Goal: Task Accomplishment & Management: Complete application form

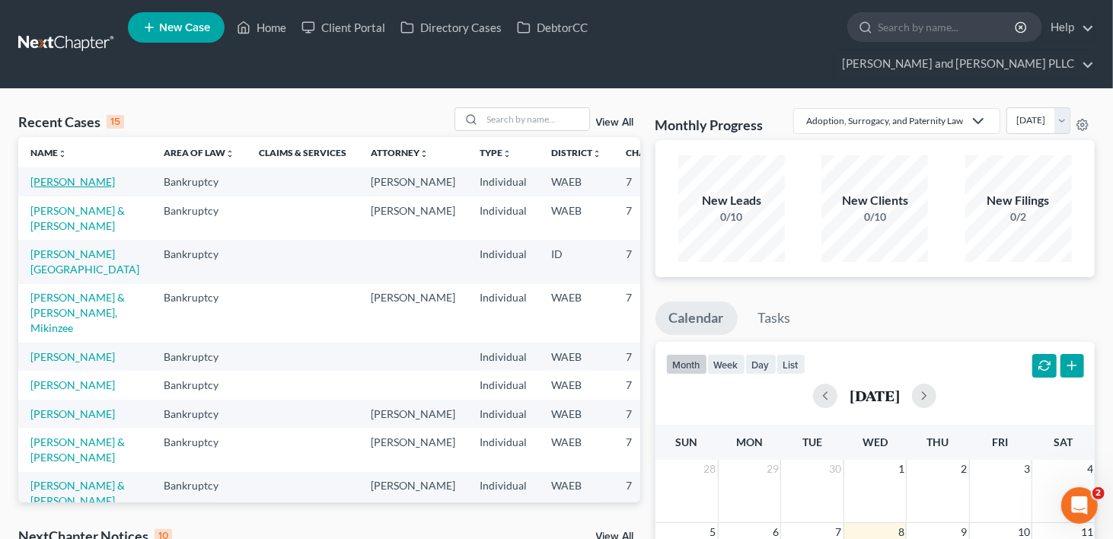
click at [36, 175] on link "[PERSON_NAME]" at bounding box center [72, 181] width 85 height 13
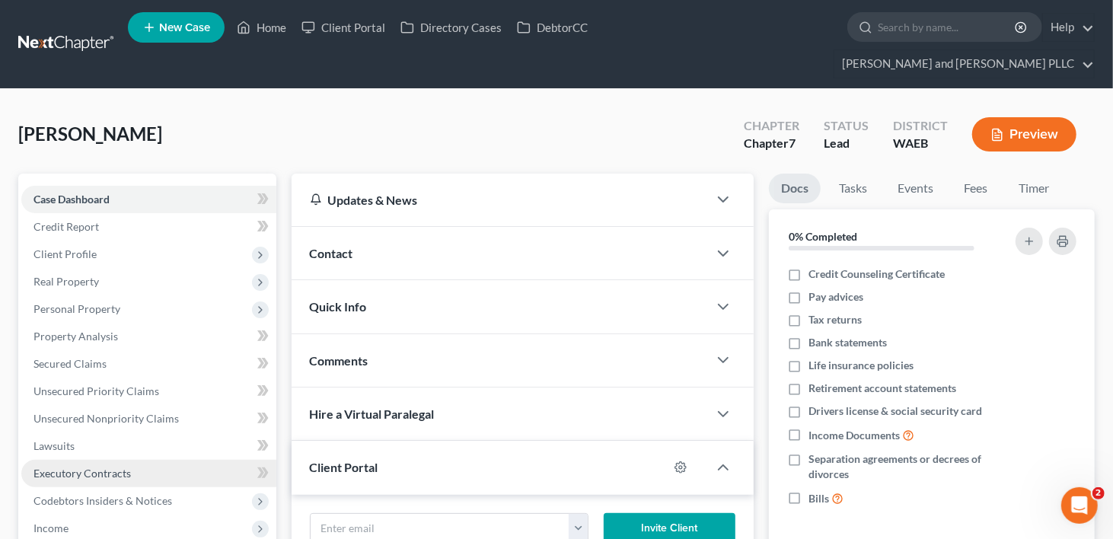
scroll to position [152, 0]
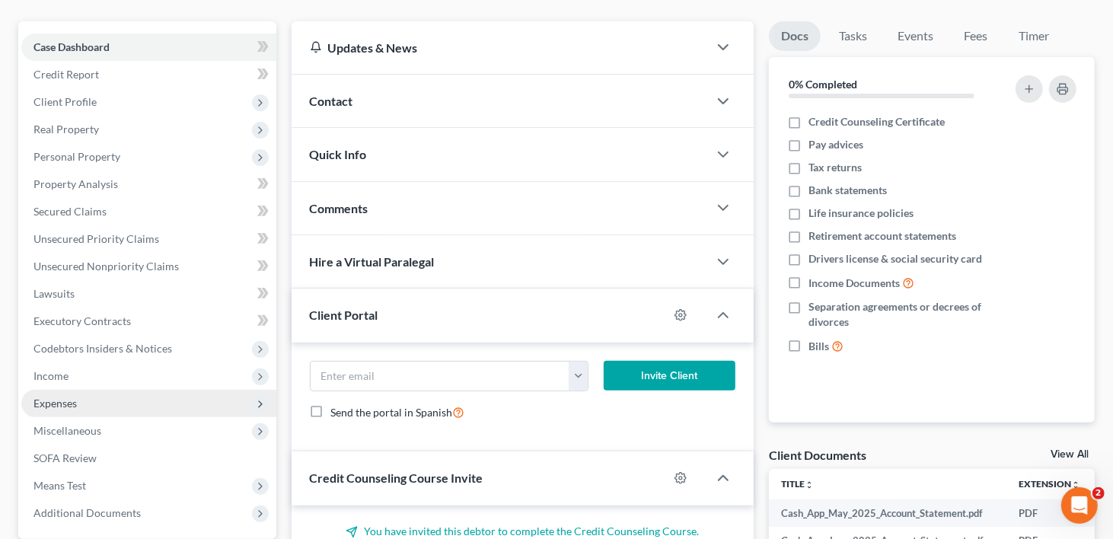
click at [48, 397] on span "Expenses" at bounding box center [55, 403] width 43 height 13
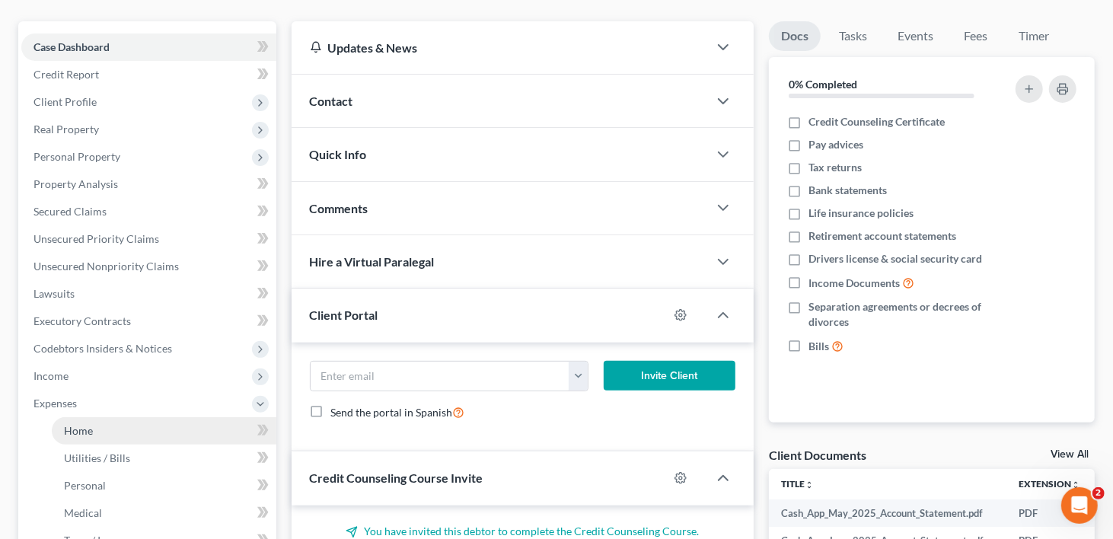
click at [91, 424] on span "Home" at bounding box center [78, 430] width 29 height 13
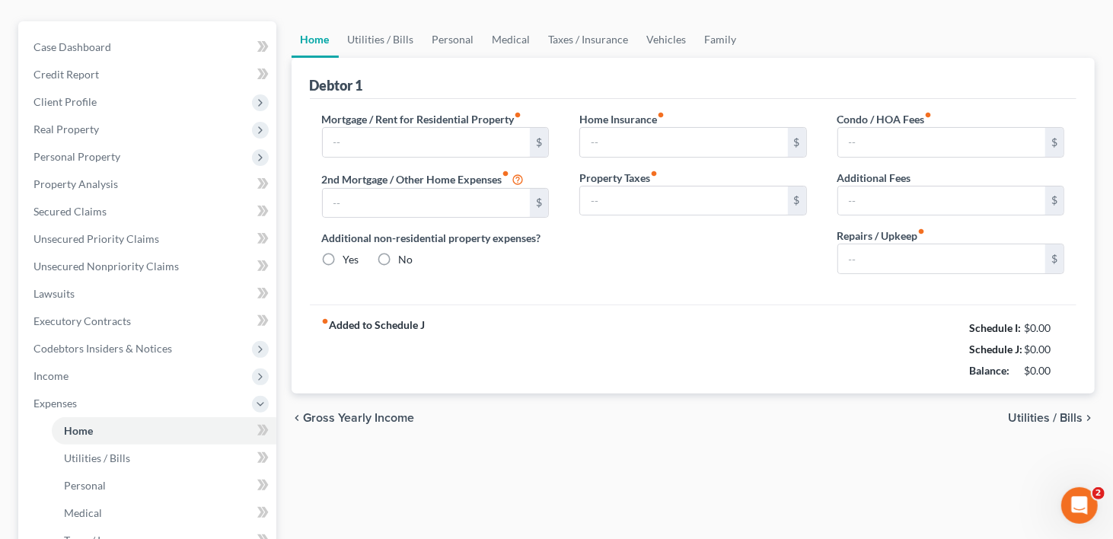
scroll to position [30, 0]
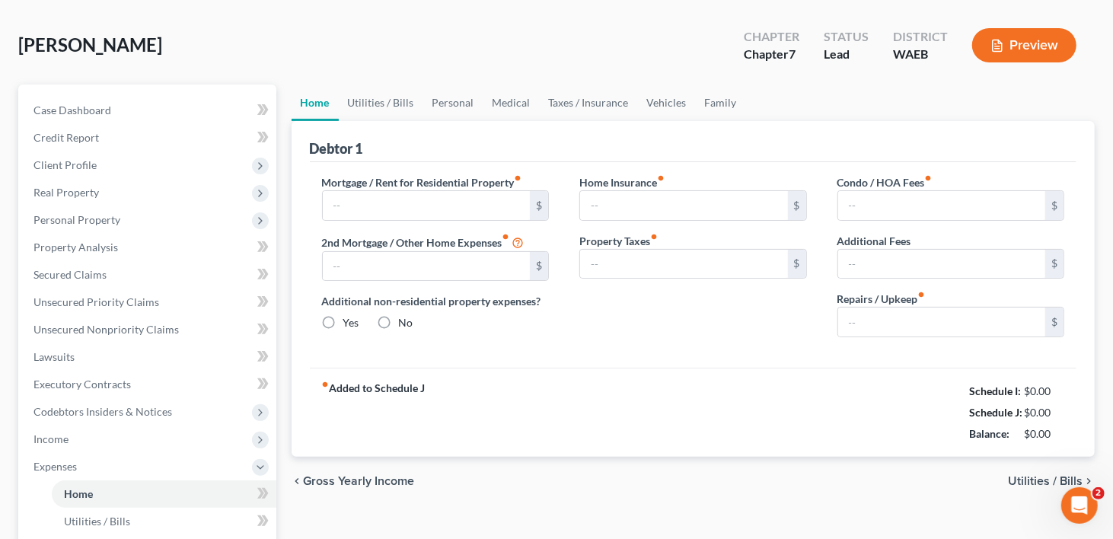
type input "1,279.28"
type input "0.00"
radio input "true"
type input "0.00"
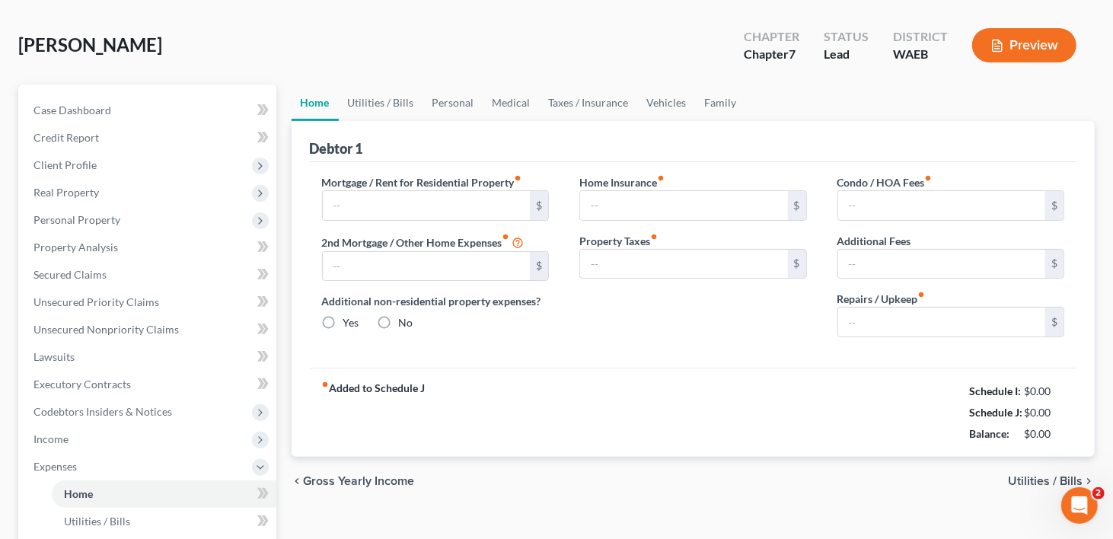
type input "0.00"
type input "75.39"
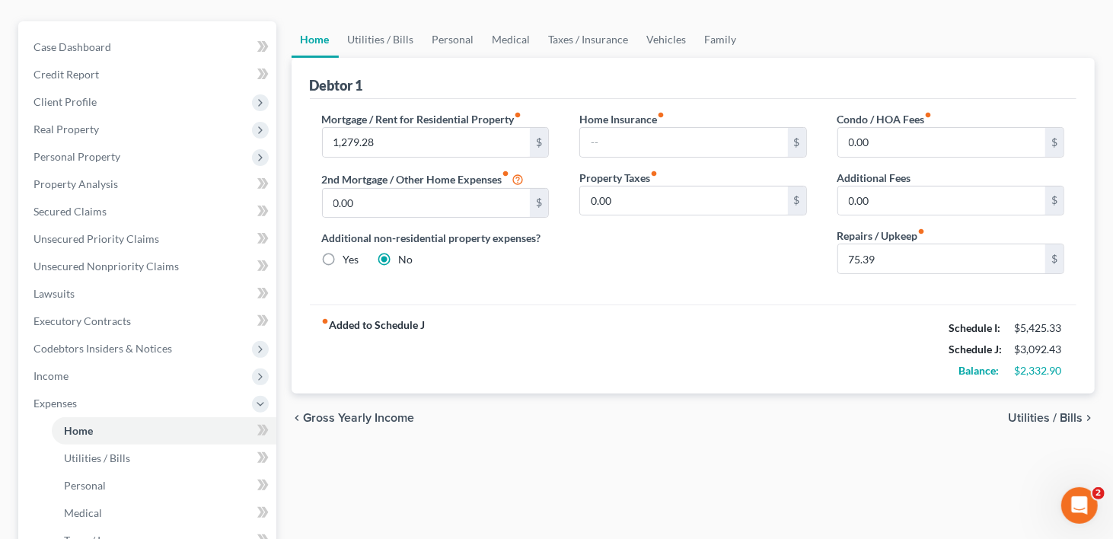
scroll to position [0, 0]
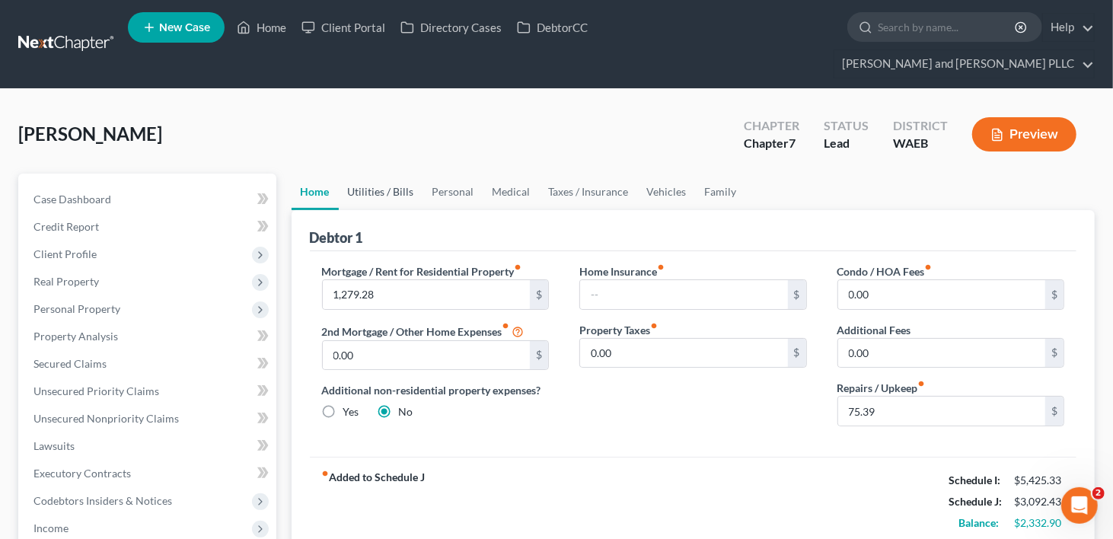
click at [369, 174] on link "Utilities / Bills" at bounding box center [381, 192] width 85 height 37
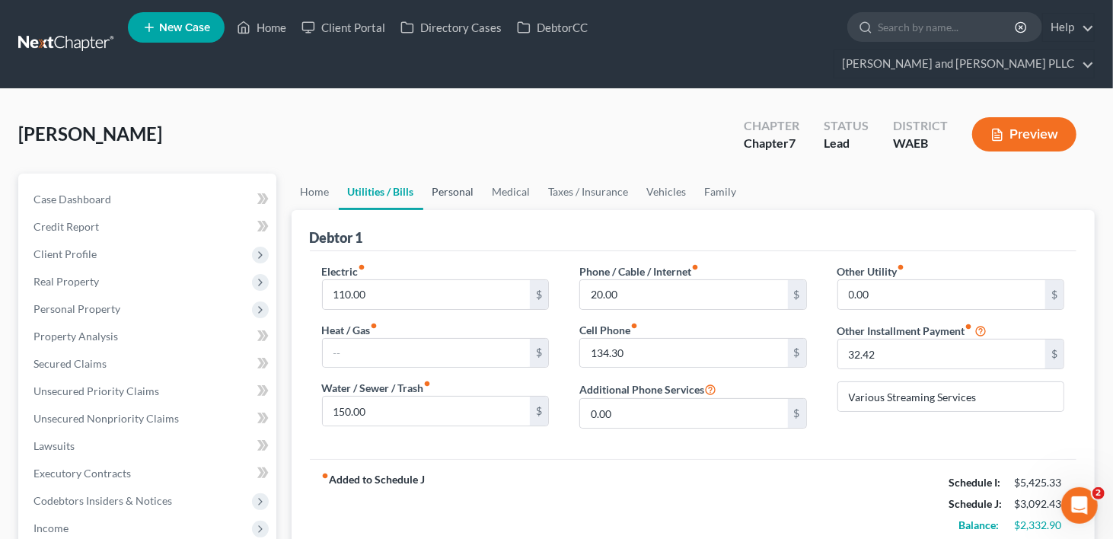
click at [459, 174] on link "Personal" at bounding box center [453, 192] width 60 height 37
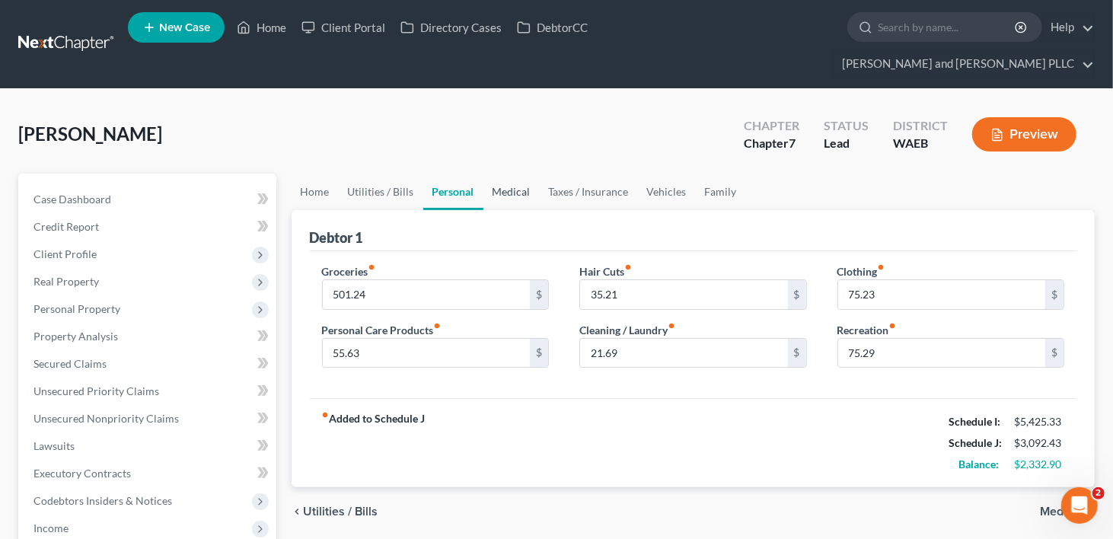
click at [518, 174] on link "Medical" at bounding box center [512, 192] width 56 height 37
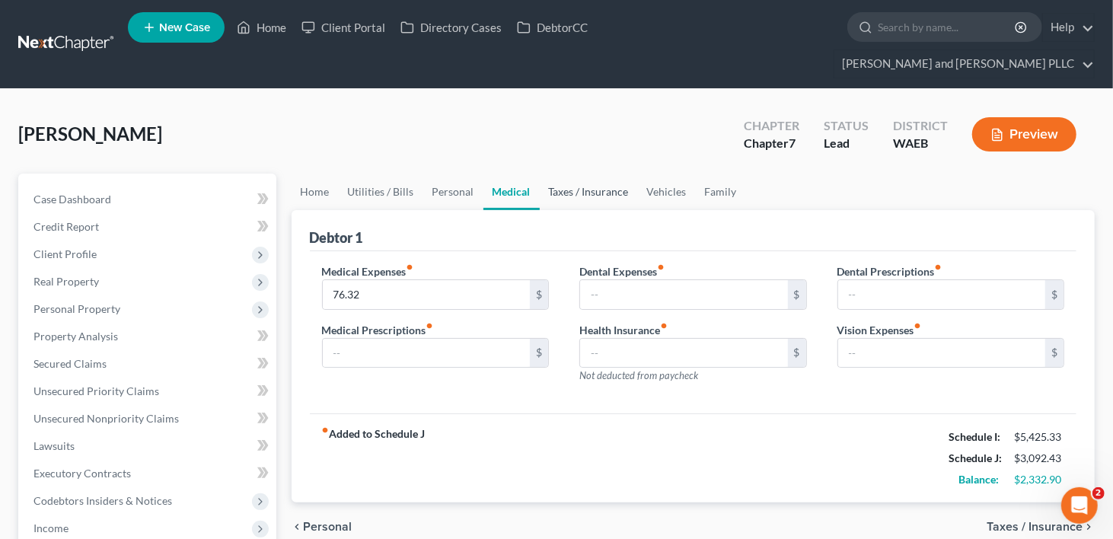
click at [553, 174] on link "Taxes / Insurance" at bounding box center [589, 192] width 98 height 37
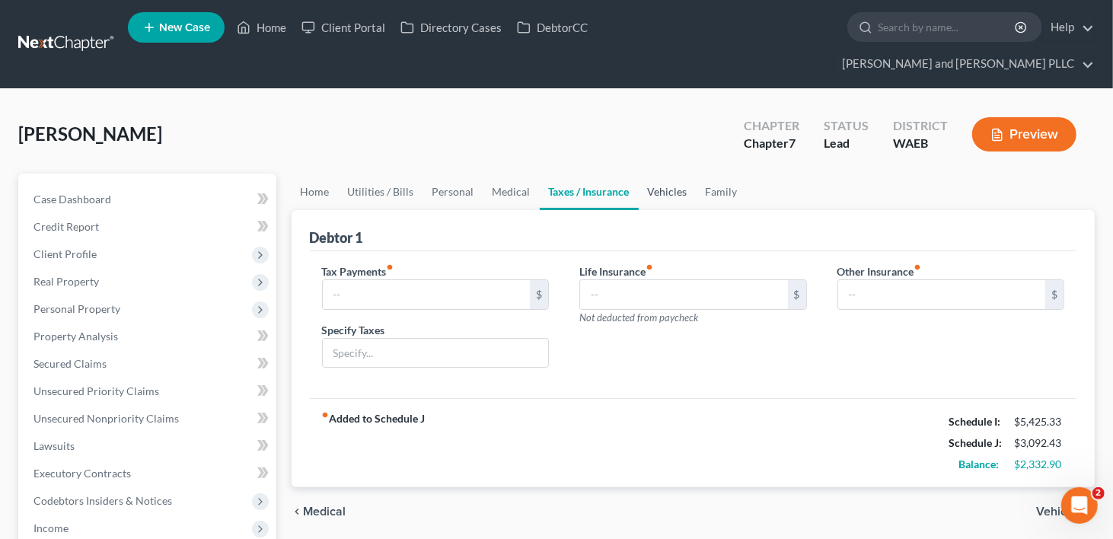
click at [664, 174] on link "Vehicles" at bounding box center [668, 192] width 58 height 37
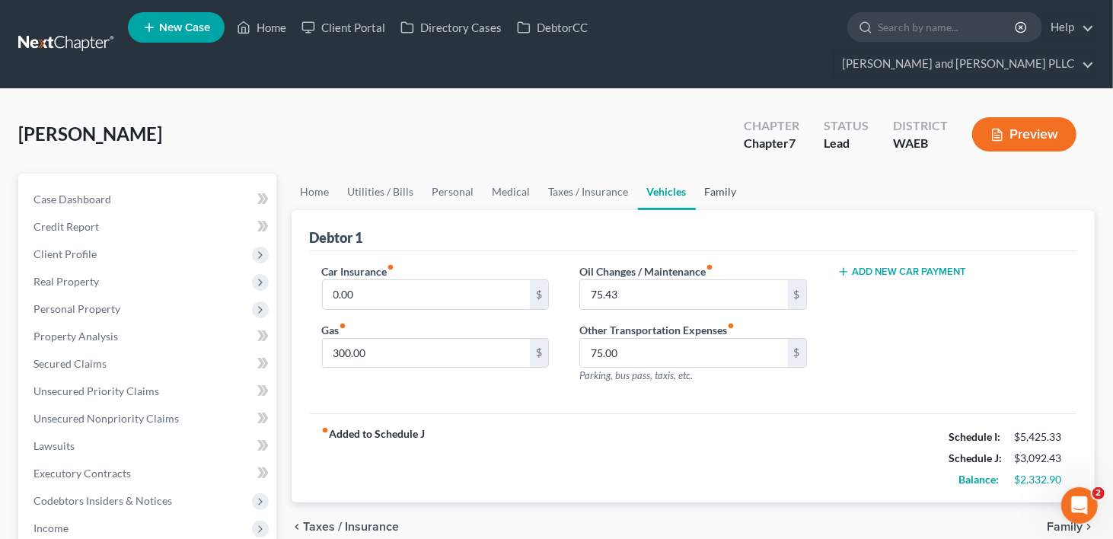
click at [720, 174] on link "Family" at bounding box center [721, 192] width 50 height 37
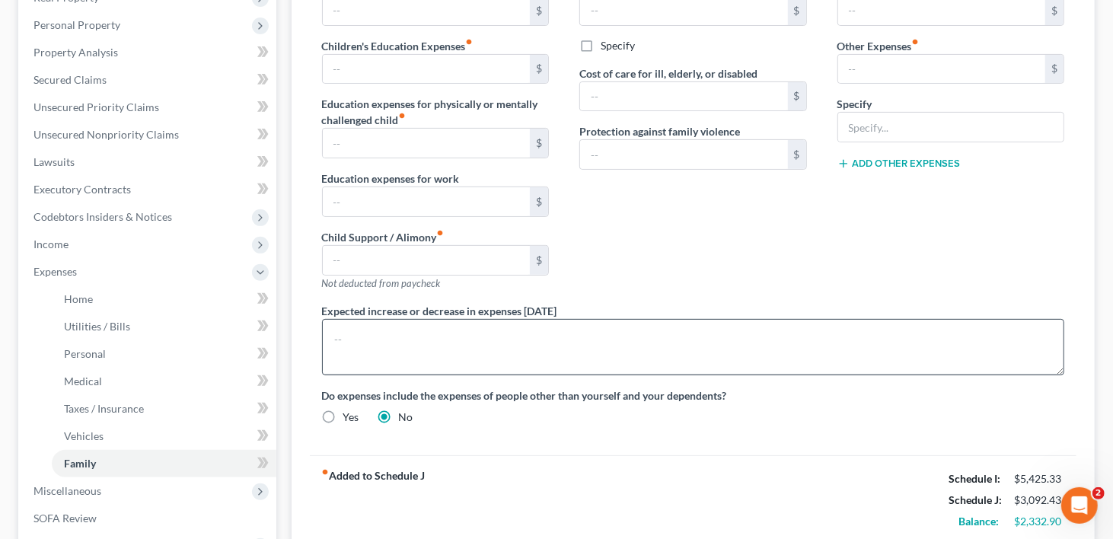
scroll to position [78, 0]
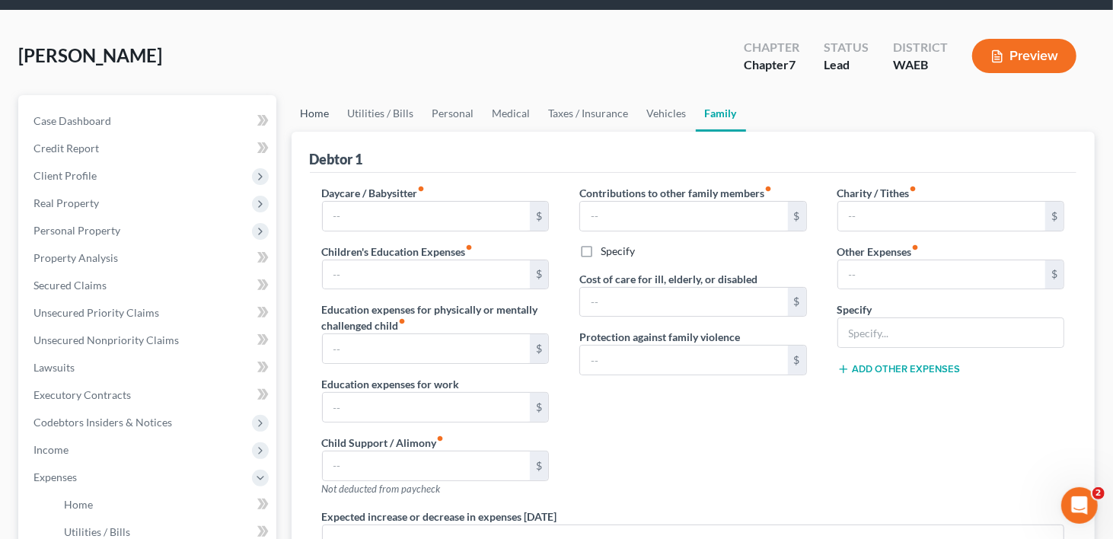
click at [325, 95] on link "Home" at bounding box center [315, 113] width 47 height 37
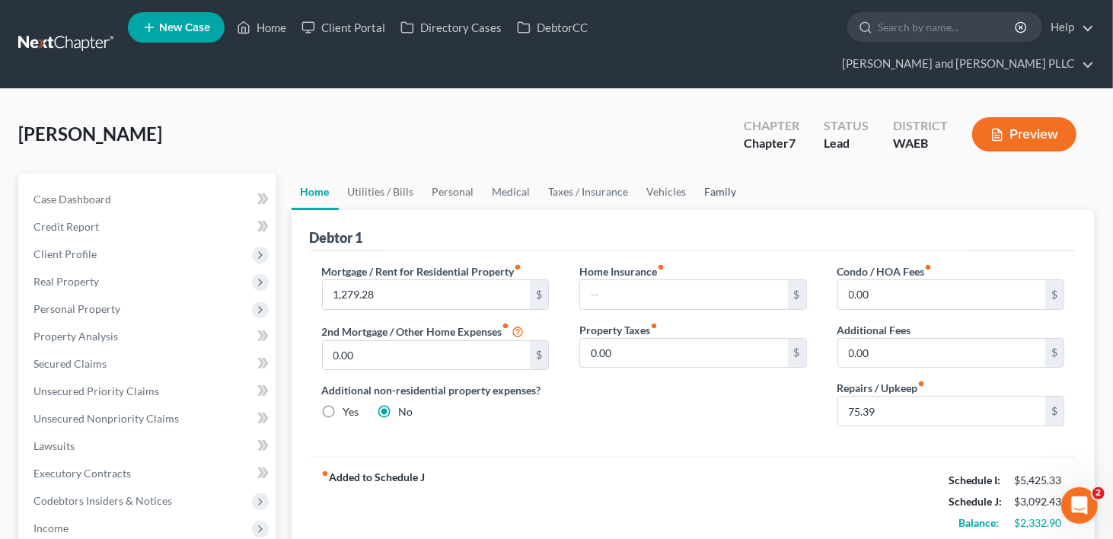
click at [718, 174] on link "Family" at bounding box center [721, 192] width 50 height 37
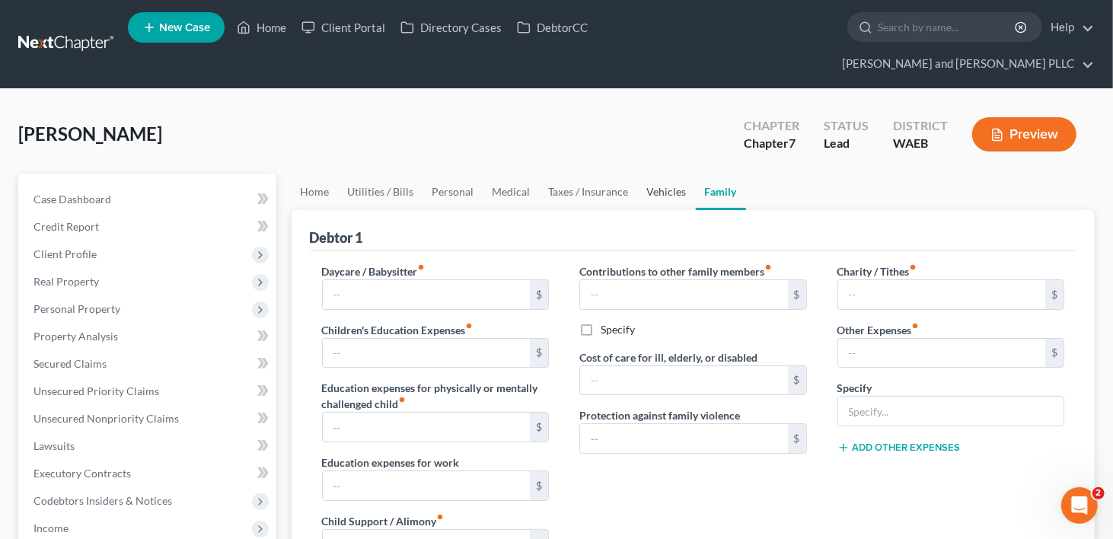
click at [665, 174] on link "Vehicles" at bounding box center [667, 192] width 58 height 37
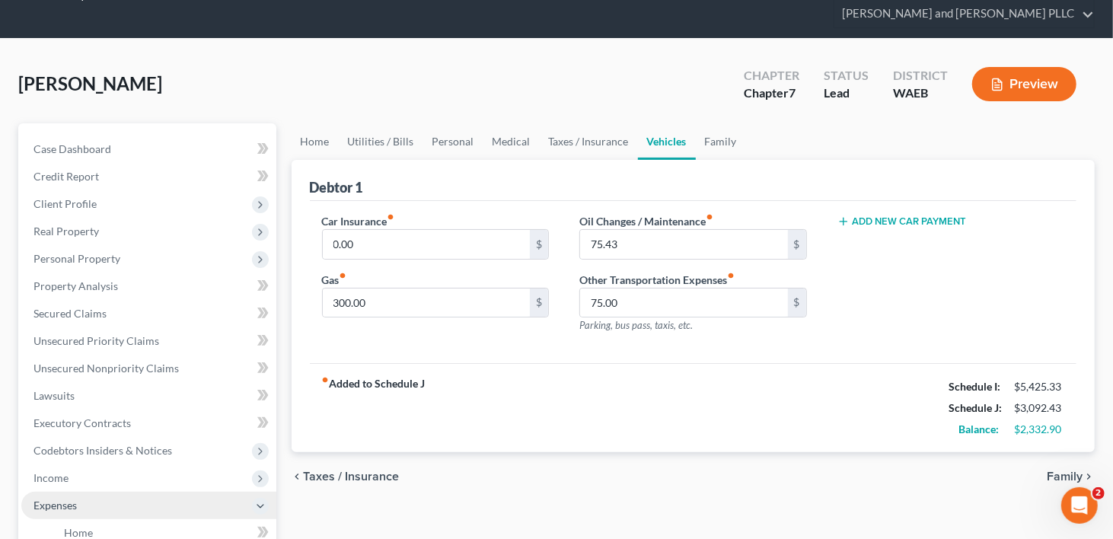
scroll to position [76, 0]
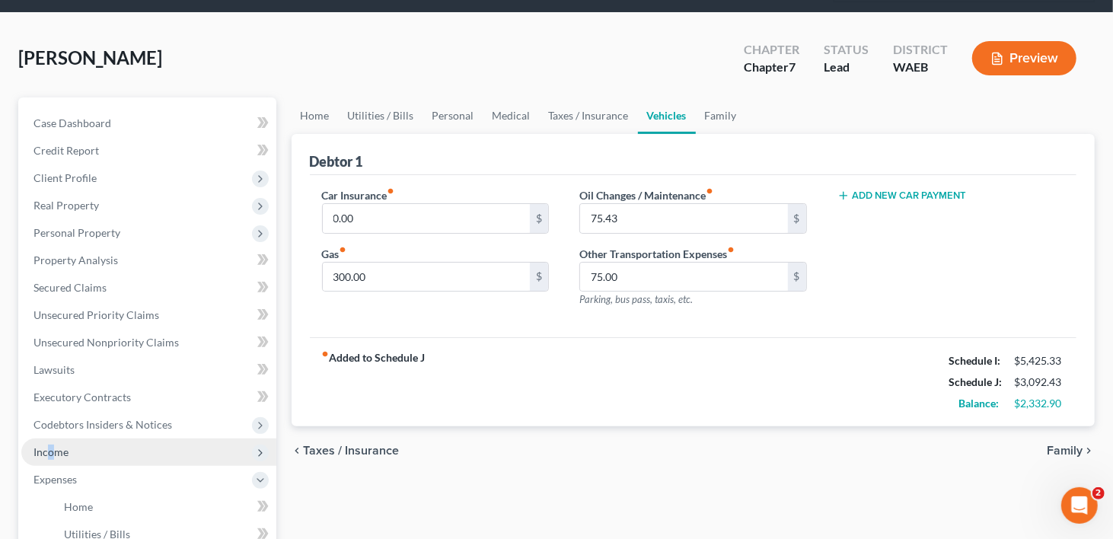
click at [56, 439] on span "Income" at bounding box center [148, 452] width 255 height 27
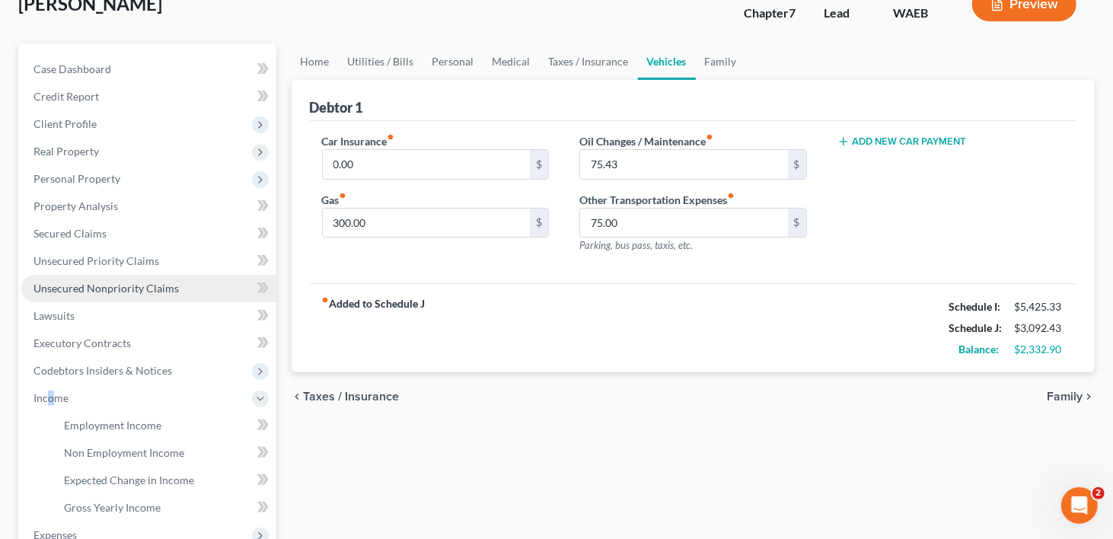
scroll to position [305, 0]
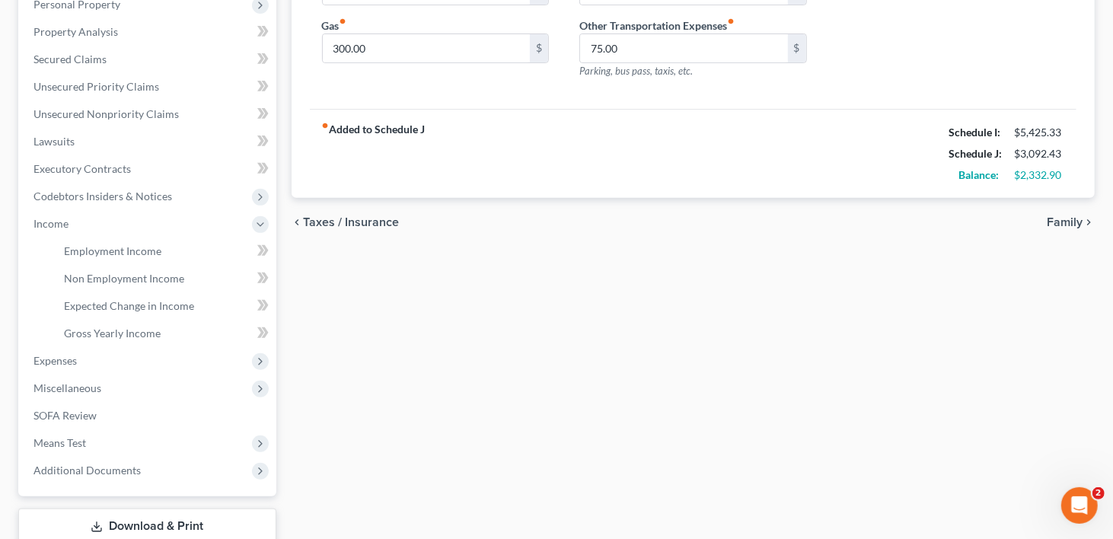
click at [393, 232] on div "Home Utilities / Bills Personal Medical Taxes / Insurance Vehicles Family Debto…" at bounding box center [694, 226] width 820 height 715
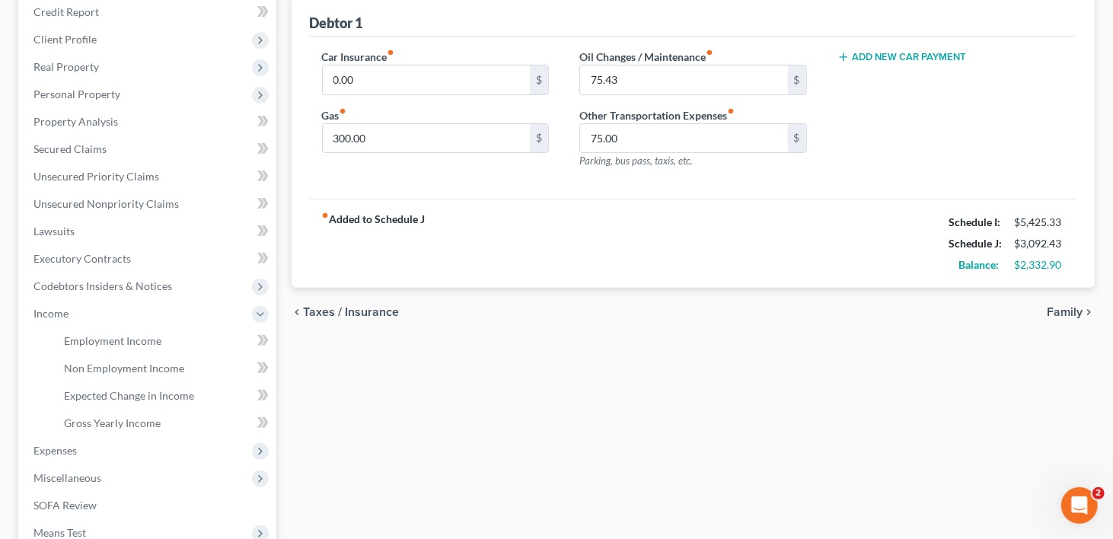
scroll to position [76, 0]
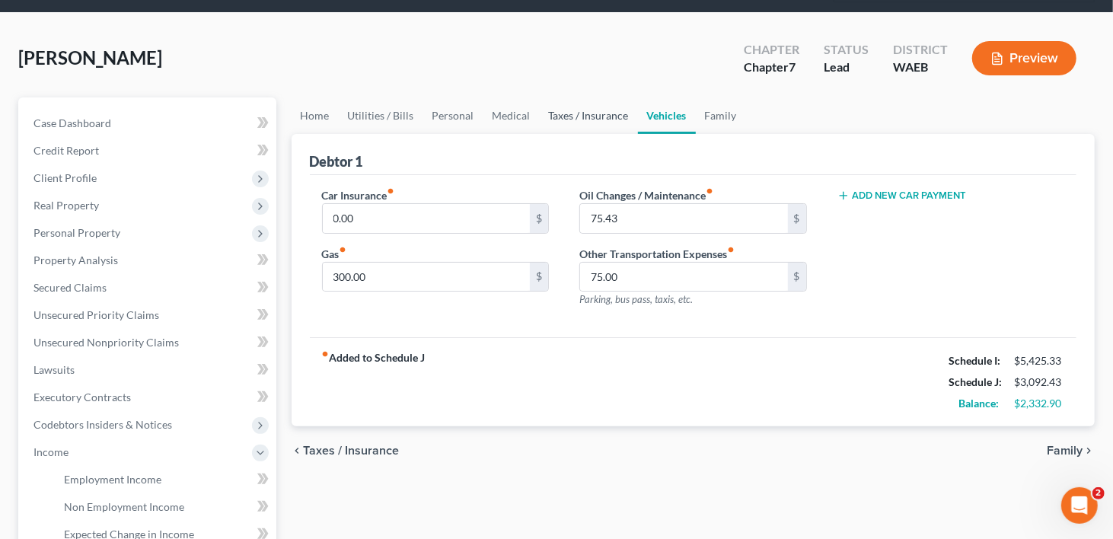
click at [560, 97] on link "Taxes / Insurance" at bounding box center [589, 115] width 98 height 37
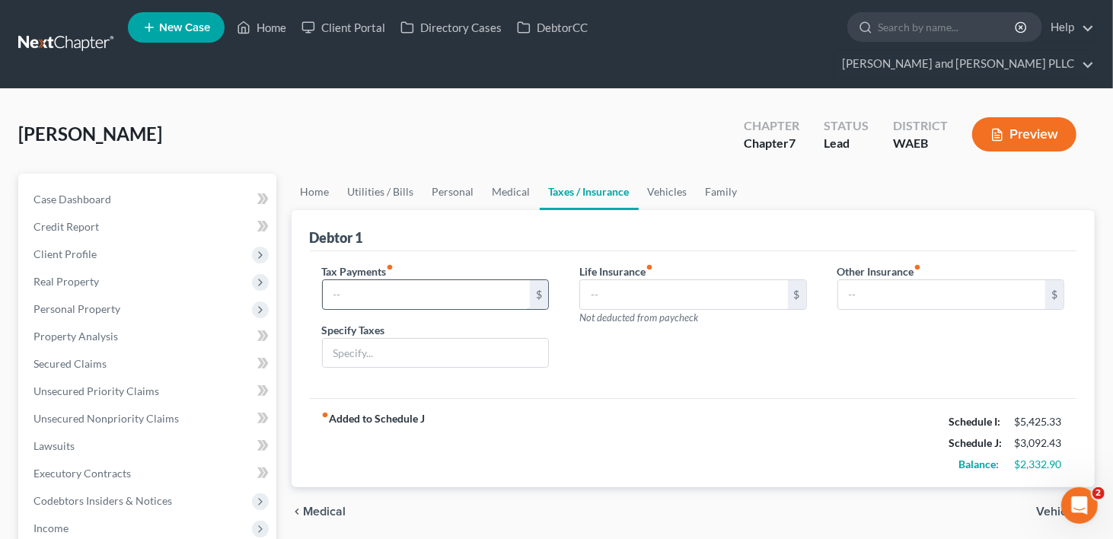
click at [369, 280] on input "text" at bounding box center [427, 294] width 208 height 29
click at [46, 522] on span "Income" at bounding box center [51, 528] width 35 height 13
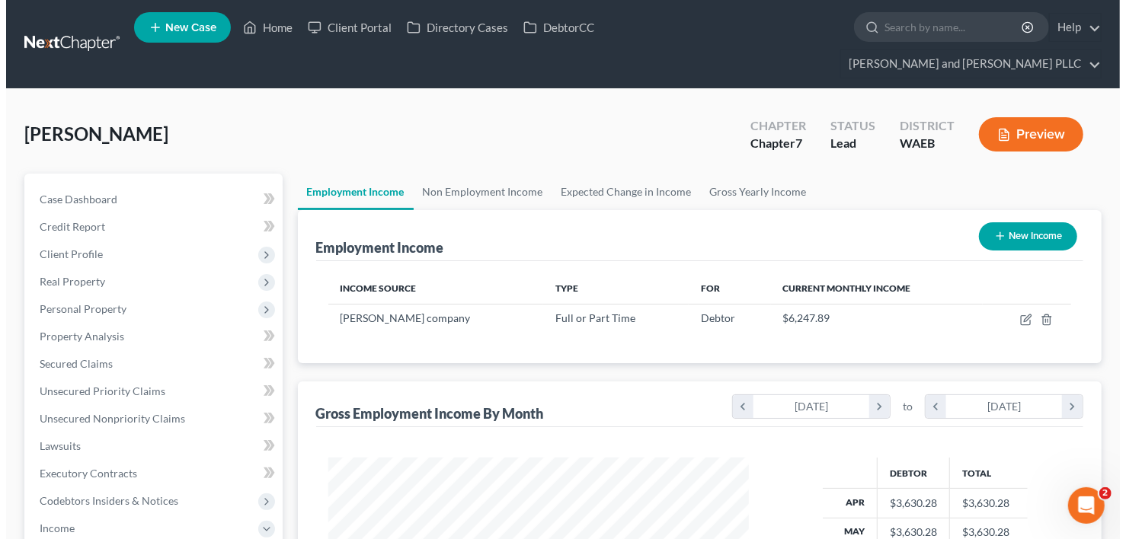
scroll to position [271, 452]
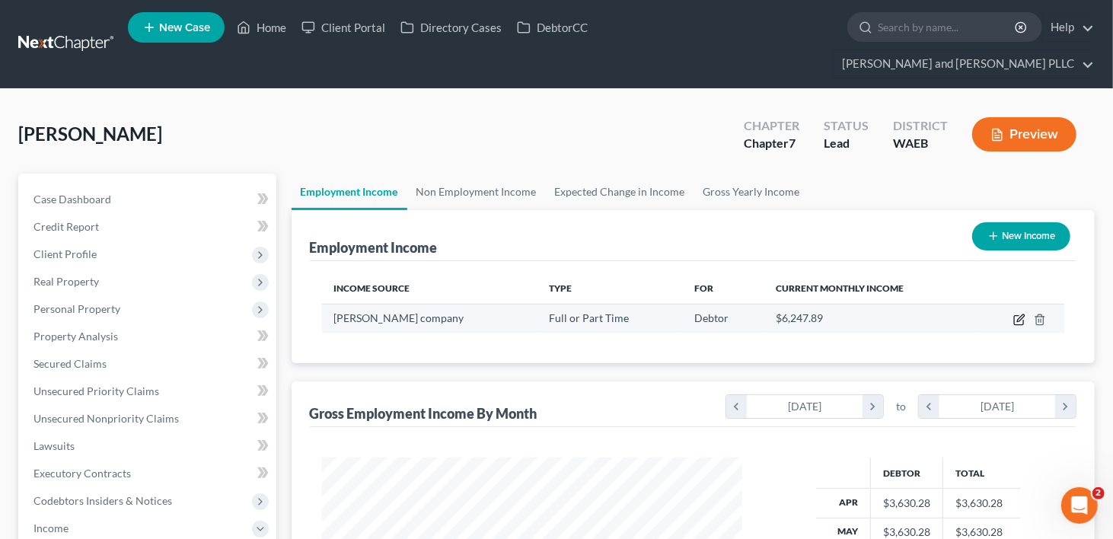
click at [1021, 314] on icon "button" at bounding box center [1020, 320] width 12 height 12
select select "0"
select select "50"
select select "3"
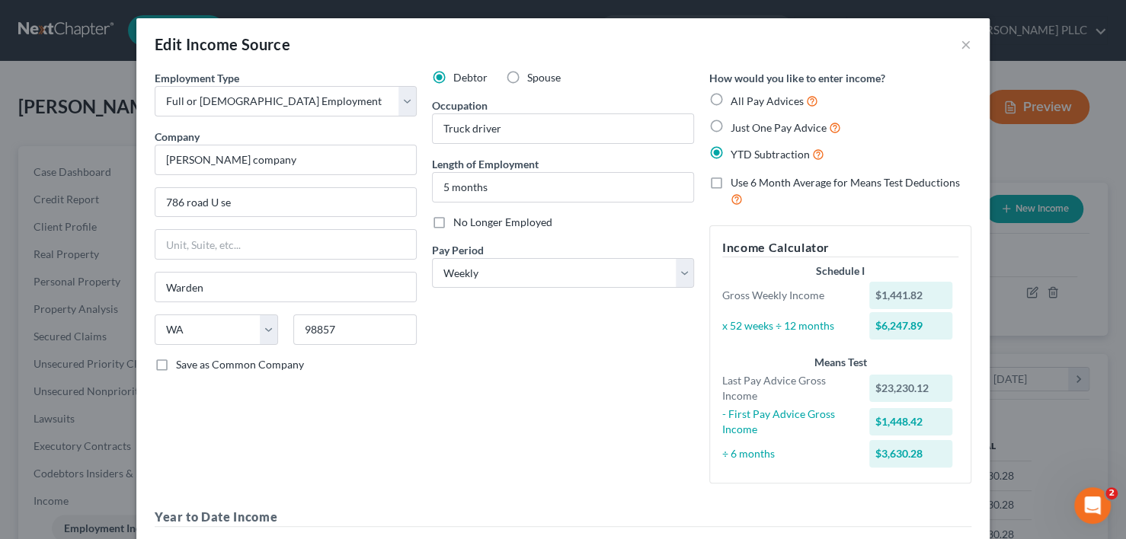
scroll to position [294, 0]
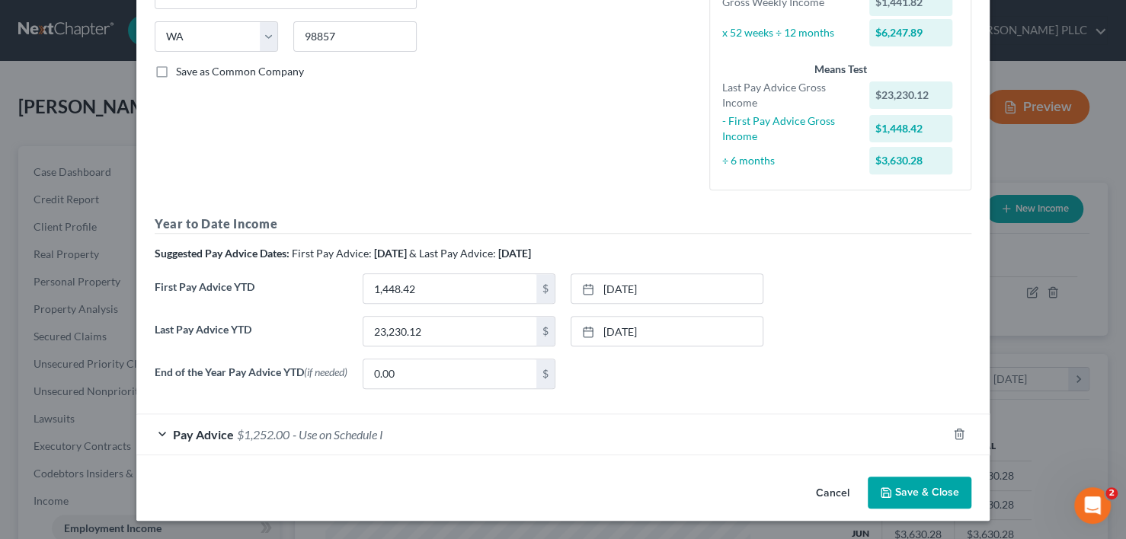
click at [152, 439] on div "Pay Advice $1,252.00 - Use on Schedule I" at bounding box center [541, 434] width 810 height 40
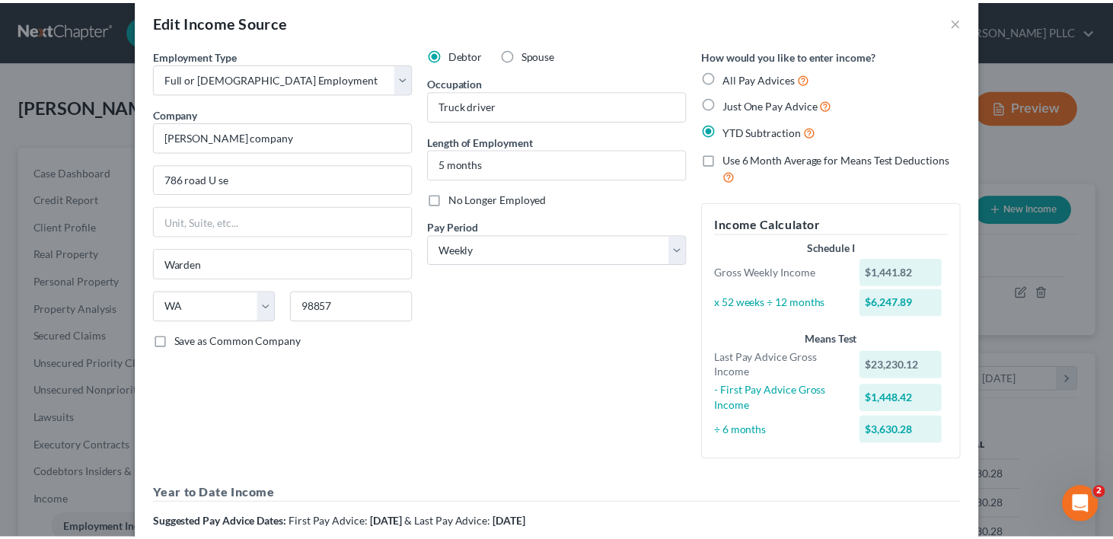
scroll to position [0, 0]
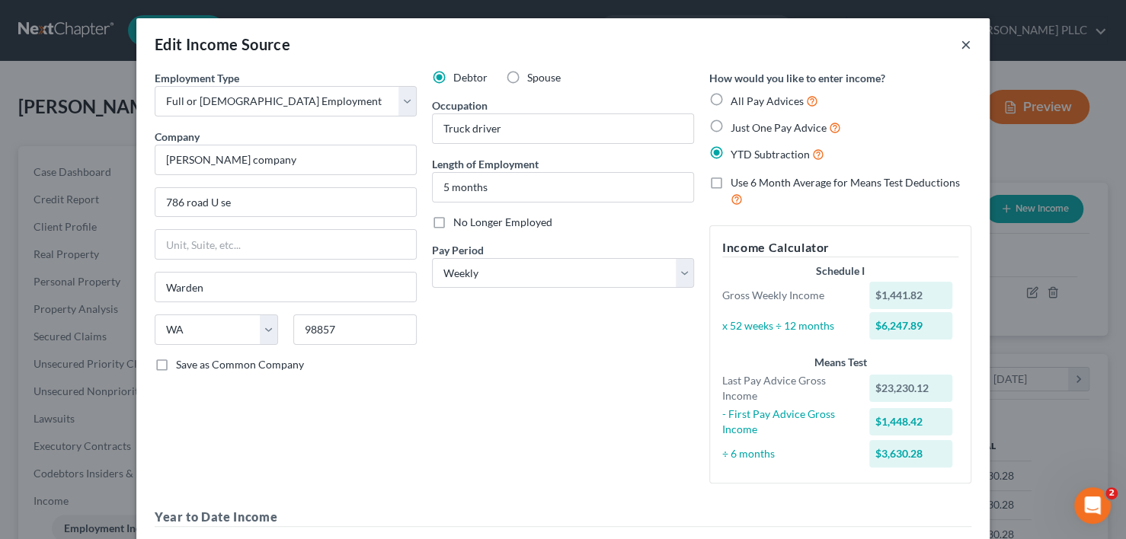
click at [961, 45] on button "×" at bounding box center [965, 44] width 11 height 18
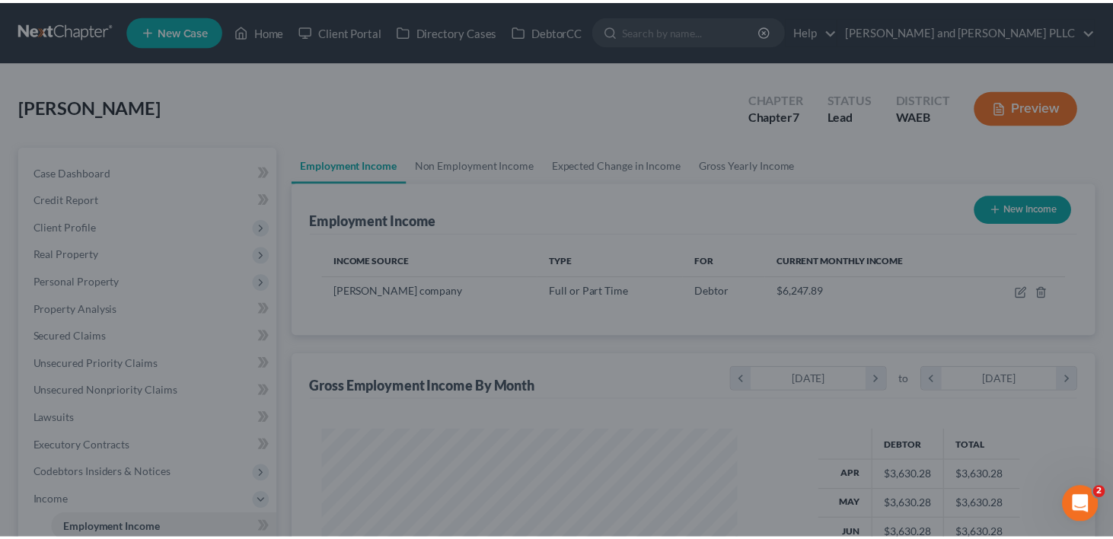
scroll to position [761346, 761166]
